Goal: Task Accomplishment & Management: Manage account settings

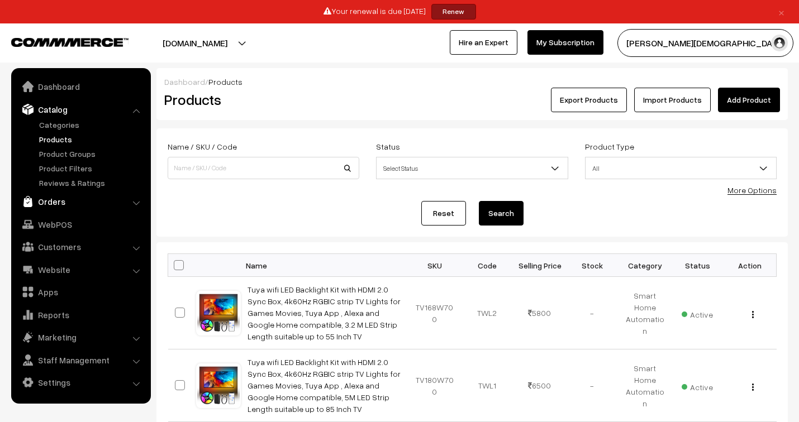
click at [58, 203] on link "Orders" at bounding box center [80, 202] width 133 height 20
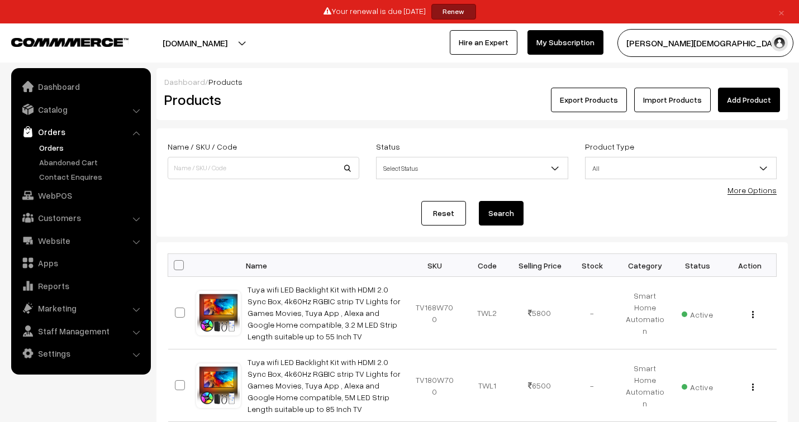
click at [54, 150] on link "Orders" at bounding box center [91, 148] width 111 height 12
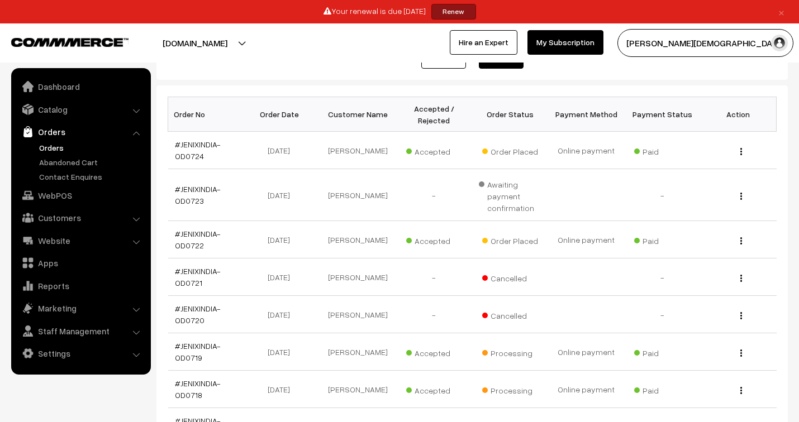
scroll to position [186, 0]
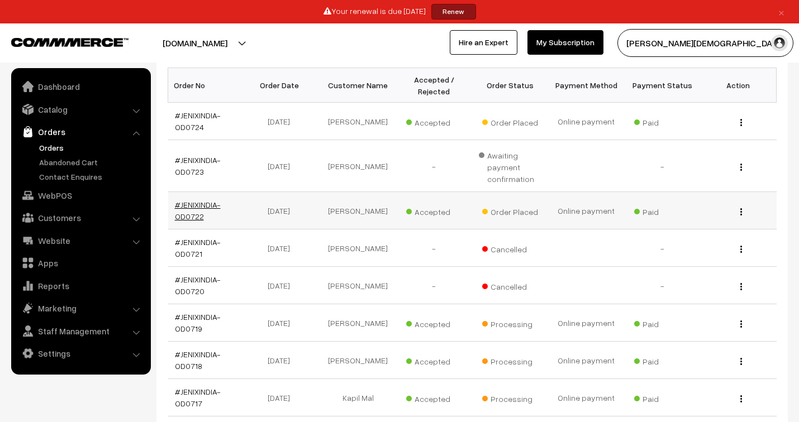
click at [198, 203] on link "#JENIXINDIA-OD0722" at bounding box center [198, 210] width 46 height 21
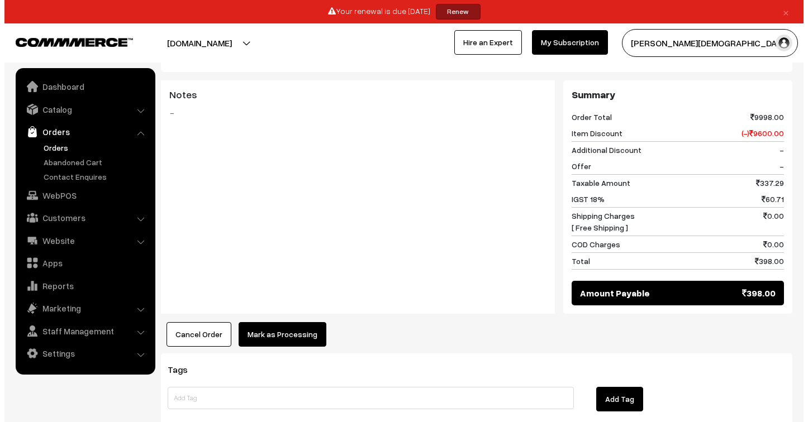
scroll to position [496, 0]
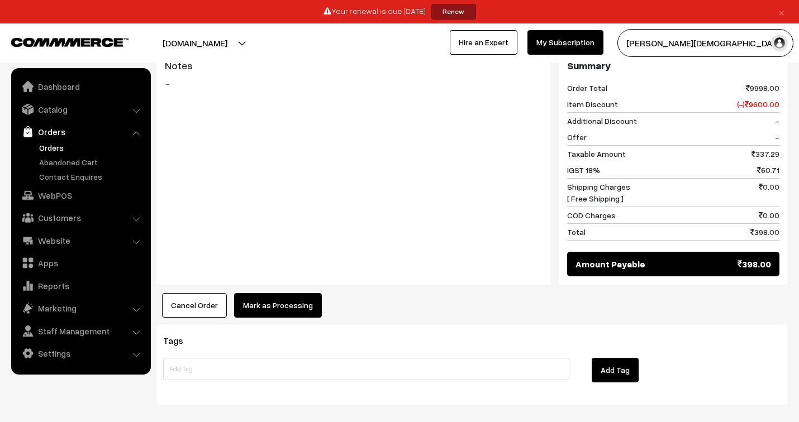
click at [298, 300] on button "Mark as Processing" at bounding box center [278, 305] width 88 height 25
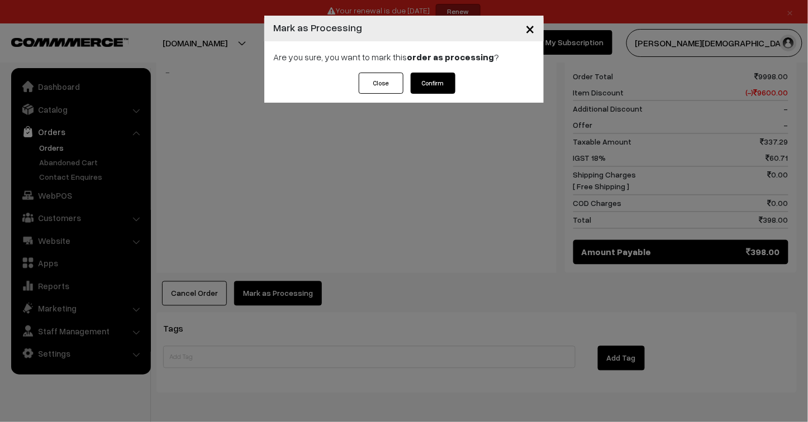
click at [431, 82] on button "Confirm" at bounding box center [433, 83] width 45 height 21
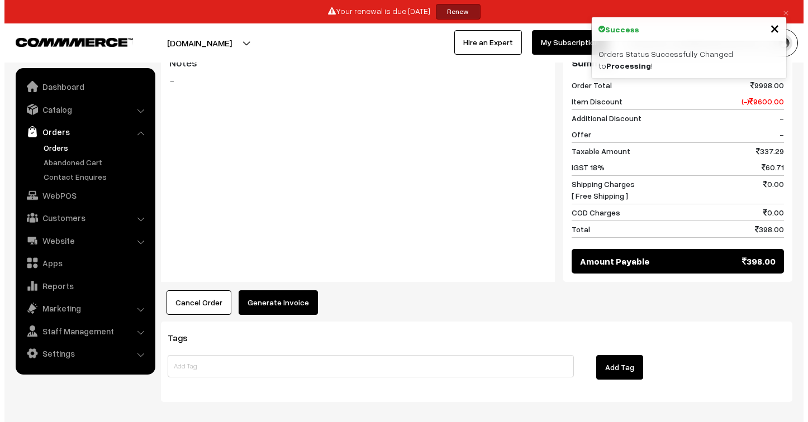
scroll to position [496, 0]
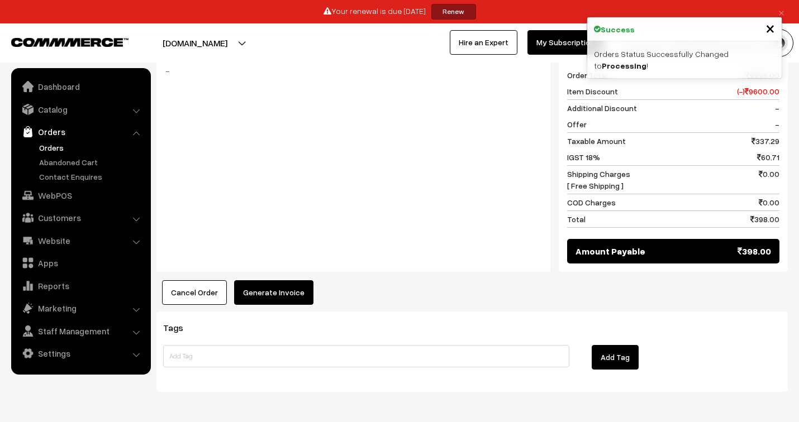
click at [280, 297] on button "Generate Invoice" at bounding box center [273, 292] width 79 height 25
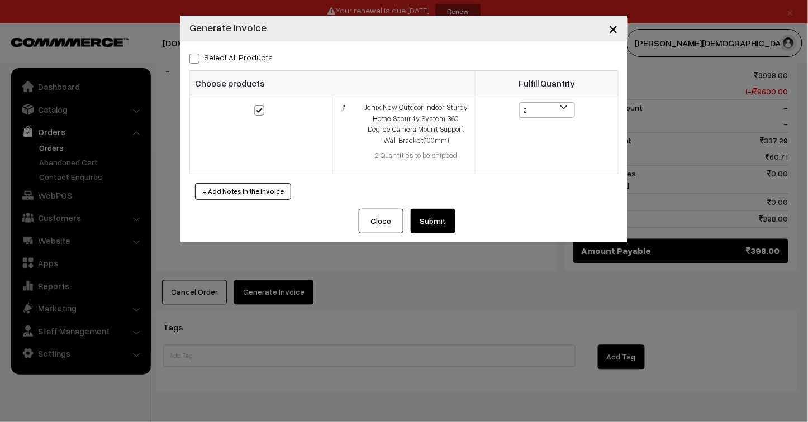
click at [437, 221] on button "Submit" at bounding box center [433, 221] width 45 height 25
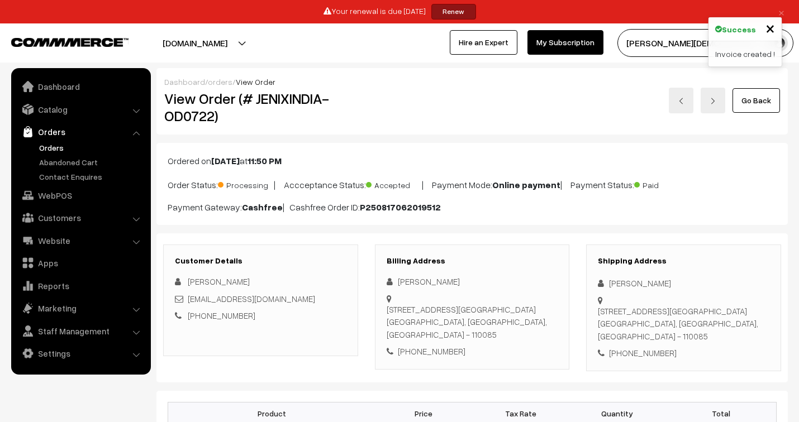
click at [215, 82] on link "orders" at bounding box center [220, 81] width 25 height 9
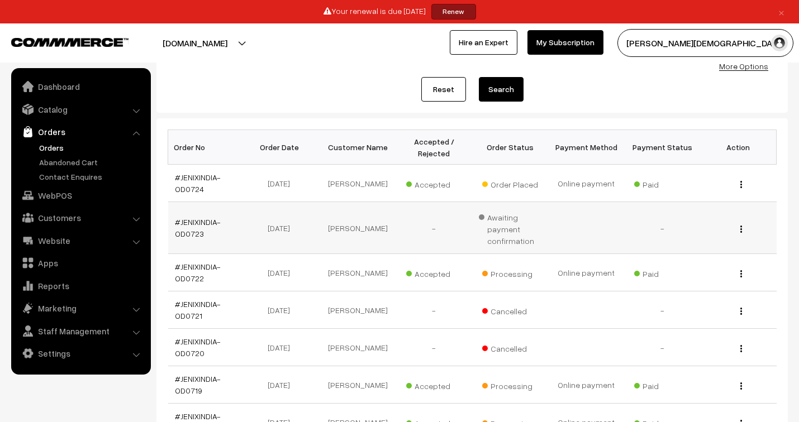
scroll to position [124, 0]
click at [188, 179] on link "#JENIXINDIA-OD0724" at bounding box center [198, 183] width 46 height 21
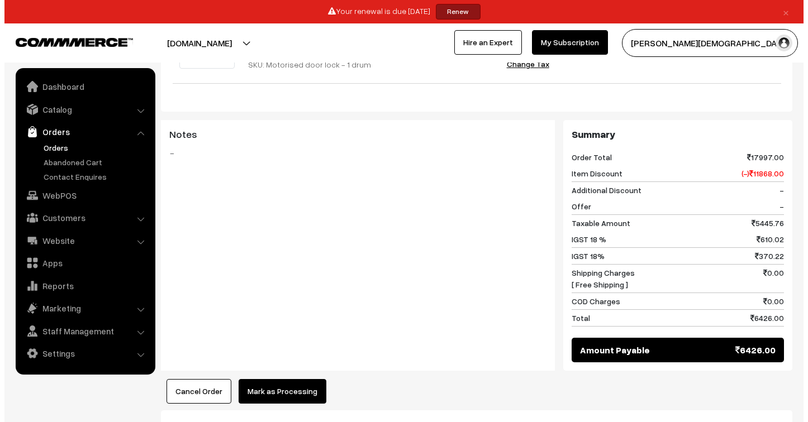
scroll to position [745, 0]
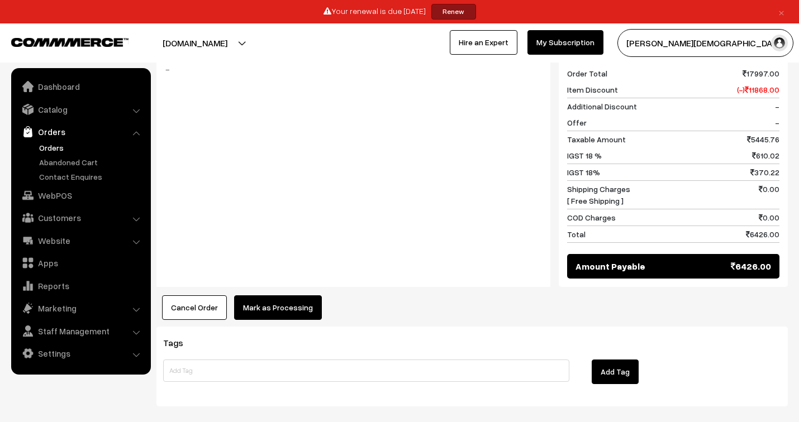
click at [287, 296] on button "Mark as Processing" at bounding box center [278, 308] width 88 height 25
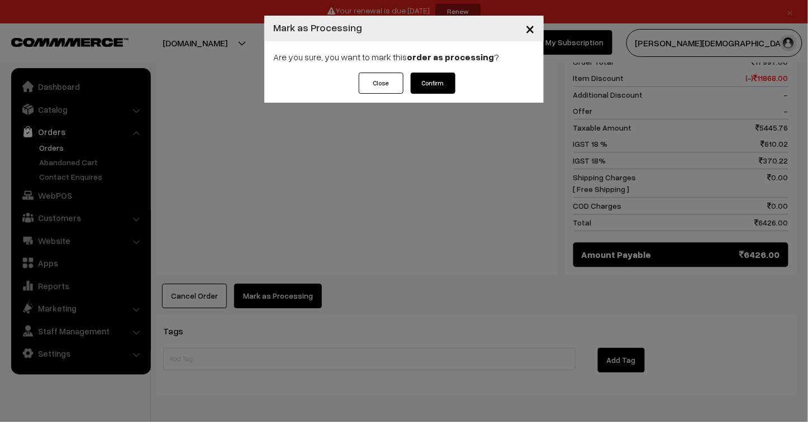
click at [436, 84] on button "Confirm" at bounding box center [433, 83] width 45 height 21
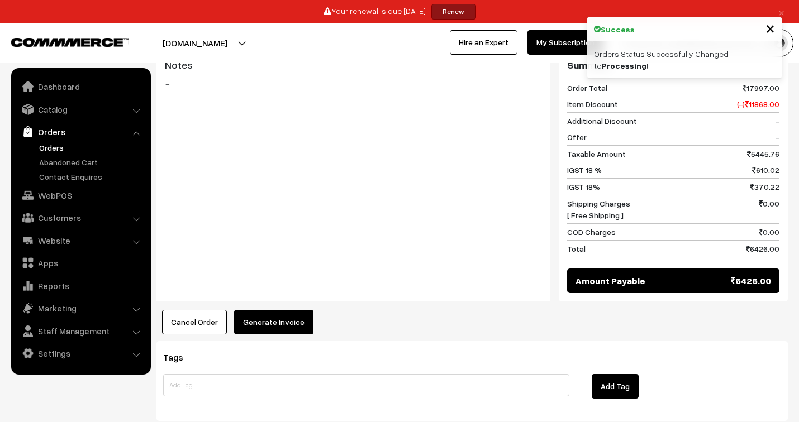
scroll to position [744, 0]
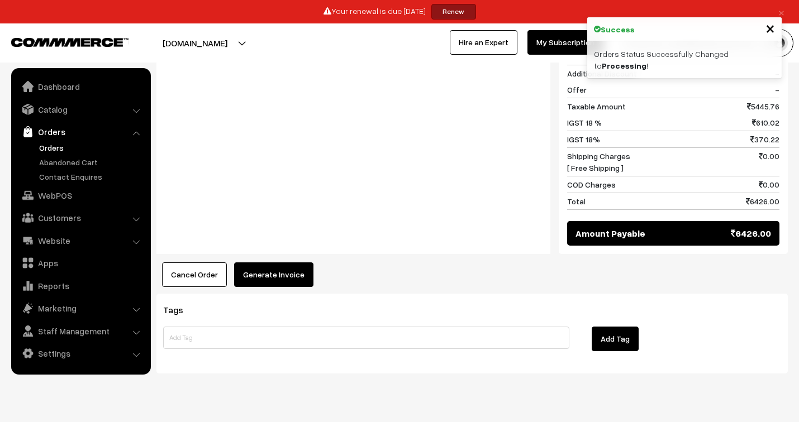
click at [288, 263] on button "Generate Invoice" at bounding box center [273, 275] width 79 height 25
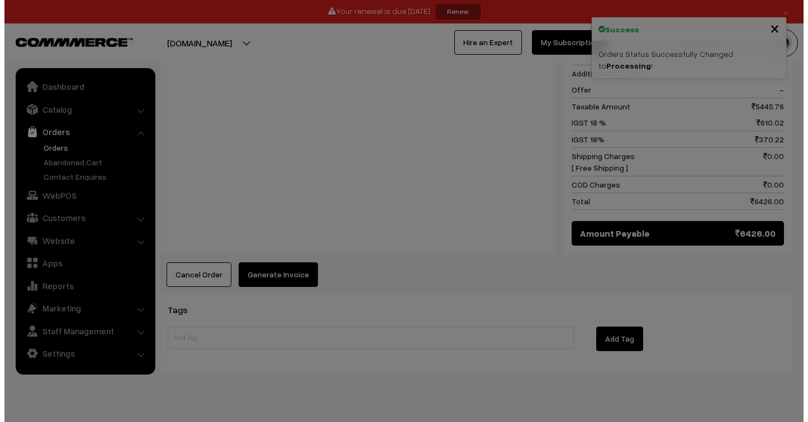
scroll to position [745, 0]
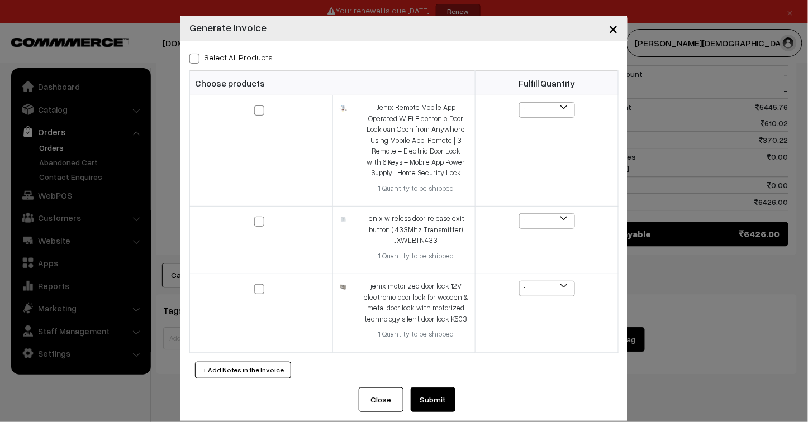
click at [189, 58] on span at bounding box center [194, 59] width 10 height 10
click at [189, 58] on input "Select All Products" at bounding box center [192, 56] width 7 height 7
checkbox input "true"
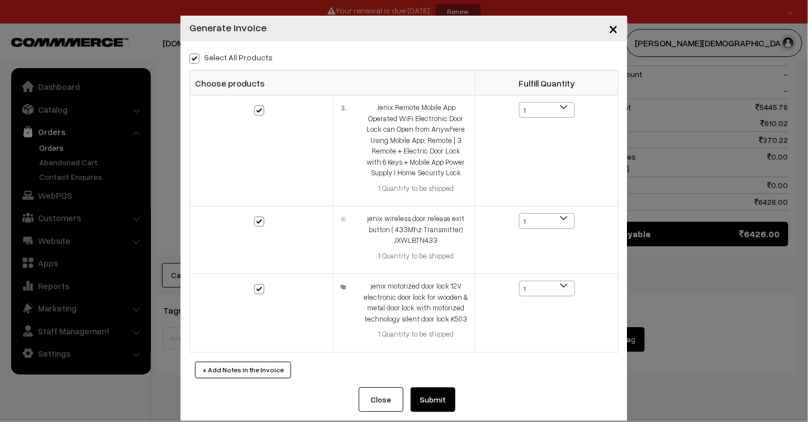
checkbox input "true"
click at [435, 404] on button "Submit" at bounding box center [433, 400] width 45 height 25
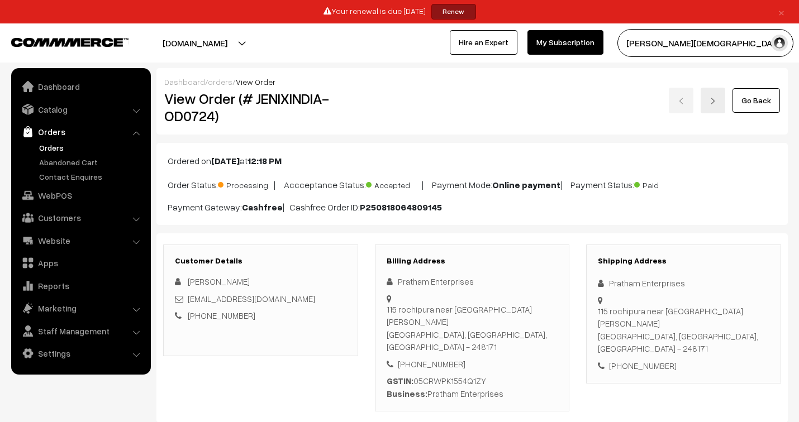
click at [218, 83] on link "orders" at bounding box center [220, 81] width 25 height 9
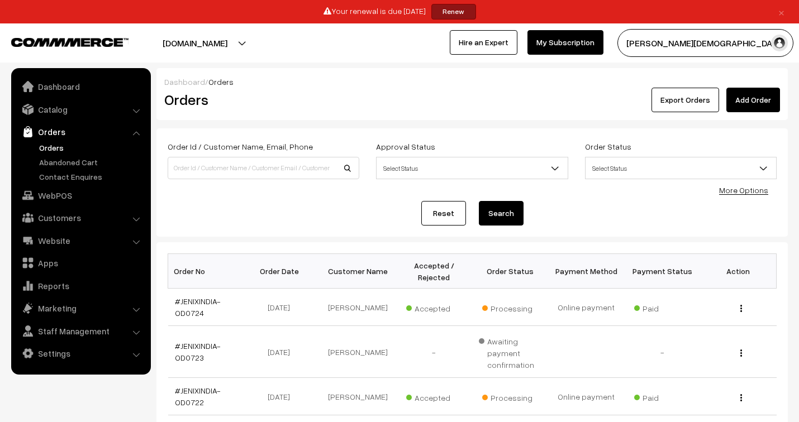
click at [461, 13] on link "Renew" at bounding box center [453, 12] width 45 height 16
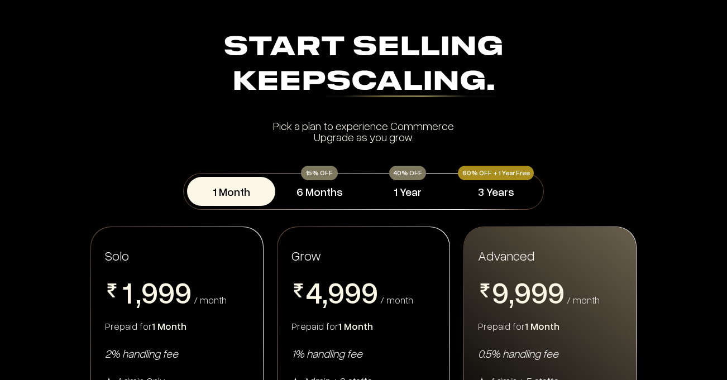
scroll to position [56, 0]
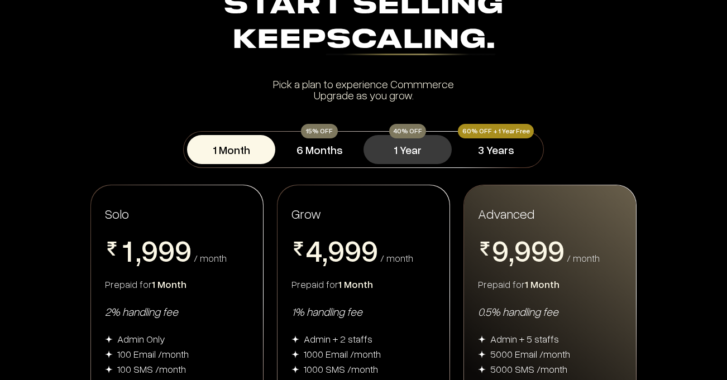
click at [409, 146] on button "1 Year" at bounding box center [408, 149] width 88 height 29
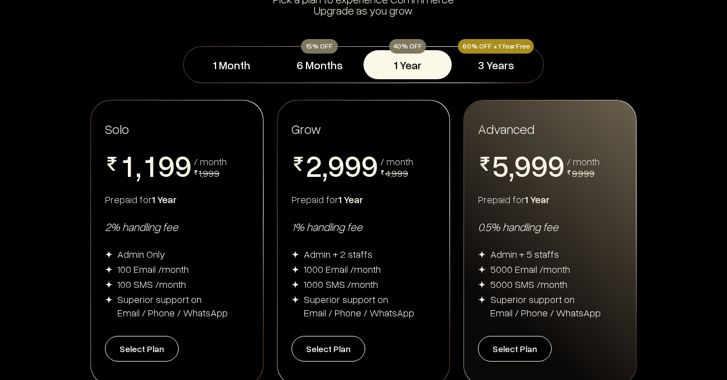
scroll to position [168, 0]
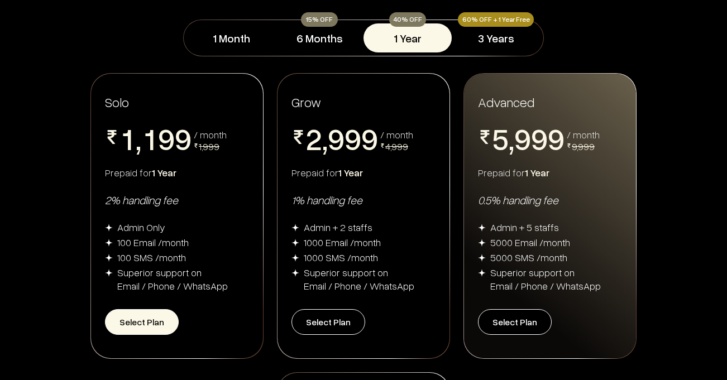
click at [156, 322] on button "Select Plan" at bounding box center [142, 322] width 74 height 26
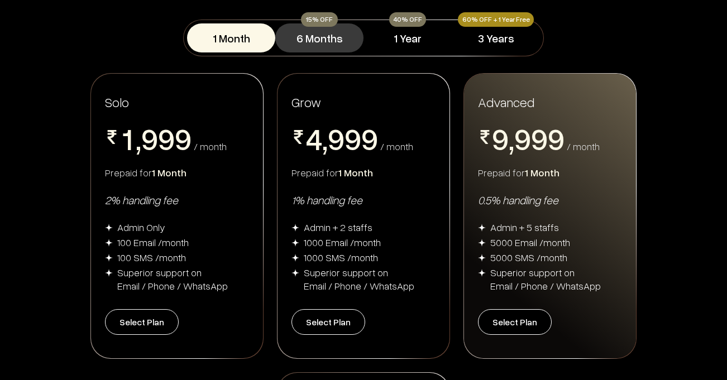
click at [327, 36] on button "6 Months" at bounding box center [319, 37] width 88 height 29
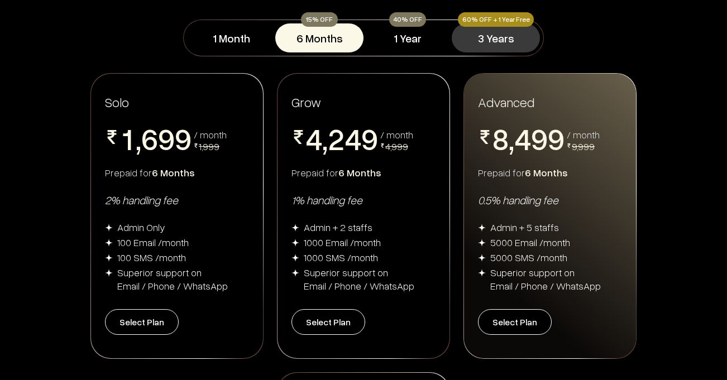
click at [480, 44] on button "3 Years" at bounding box center [496, 37] width 88 height 29
